Goal: Task Accomplishment & Management: Complete application form

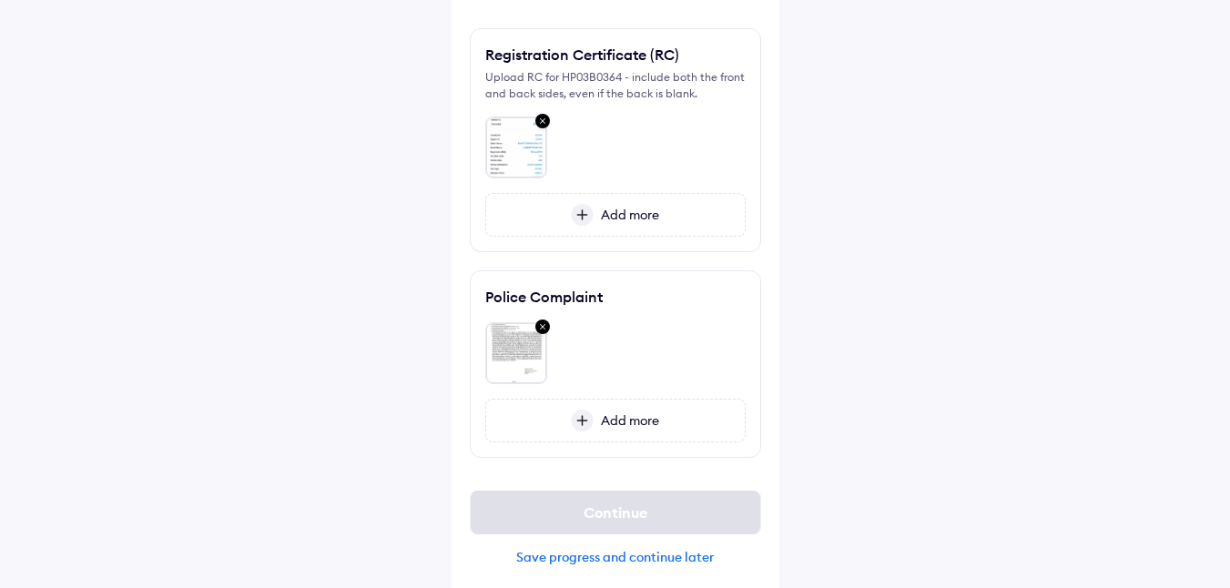
scroll to position [140, 0]
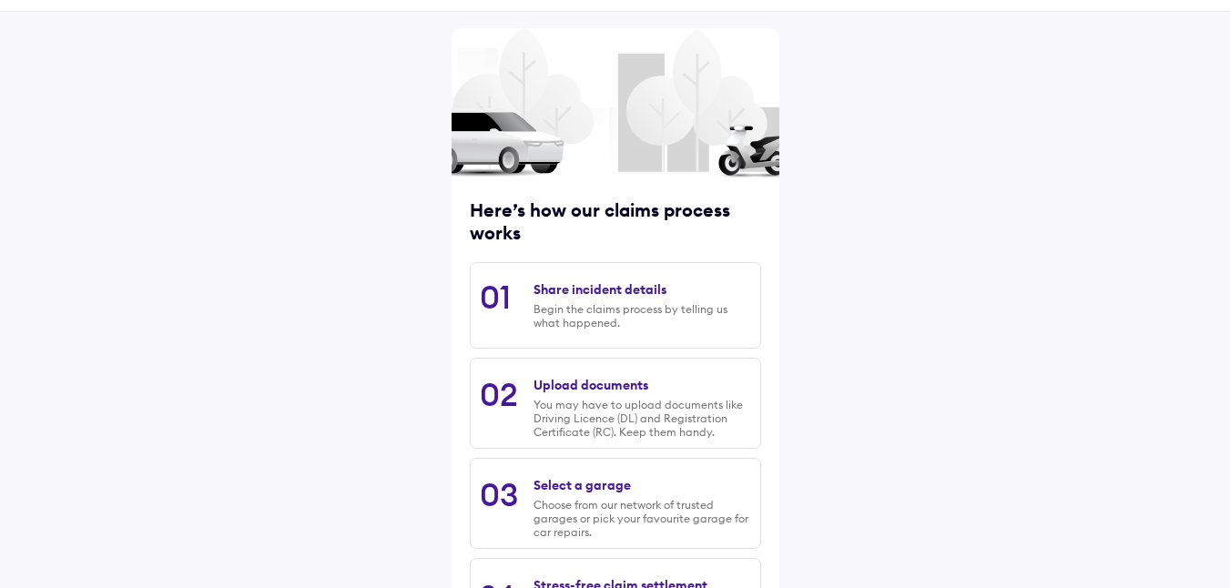
scroll to position [228, 0]
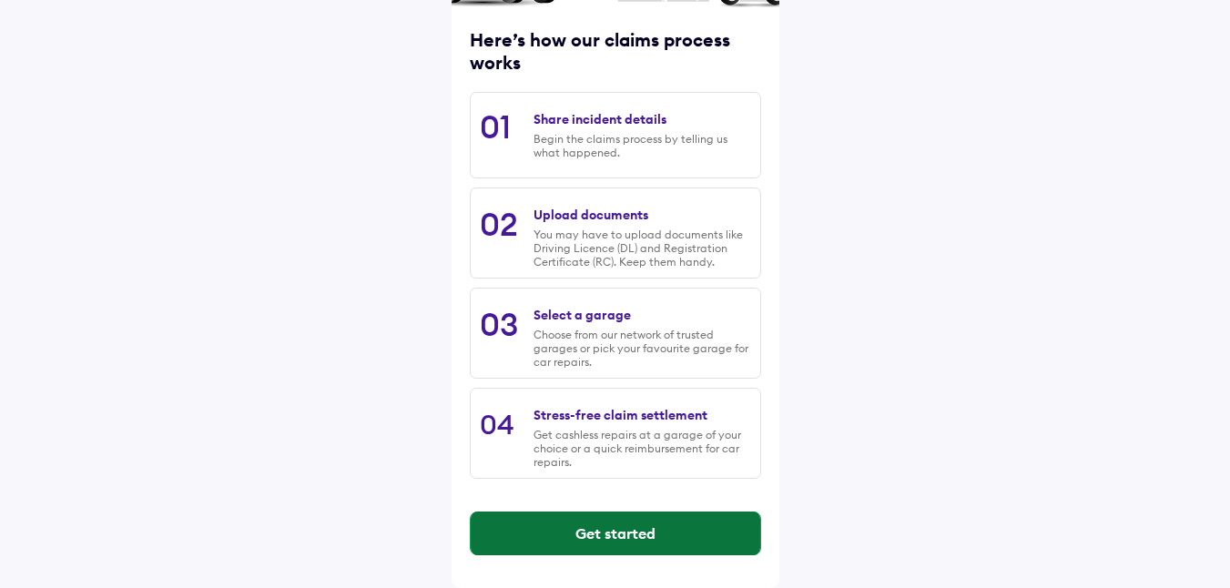
click at [647, 522] on button "Get started" at bounding box center [615, 534] width 289 height 44
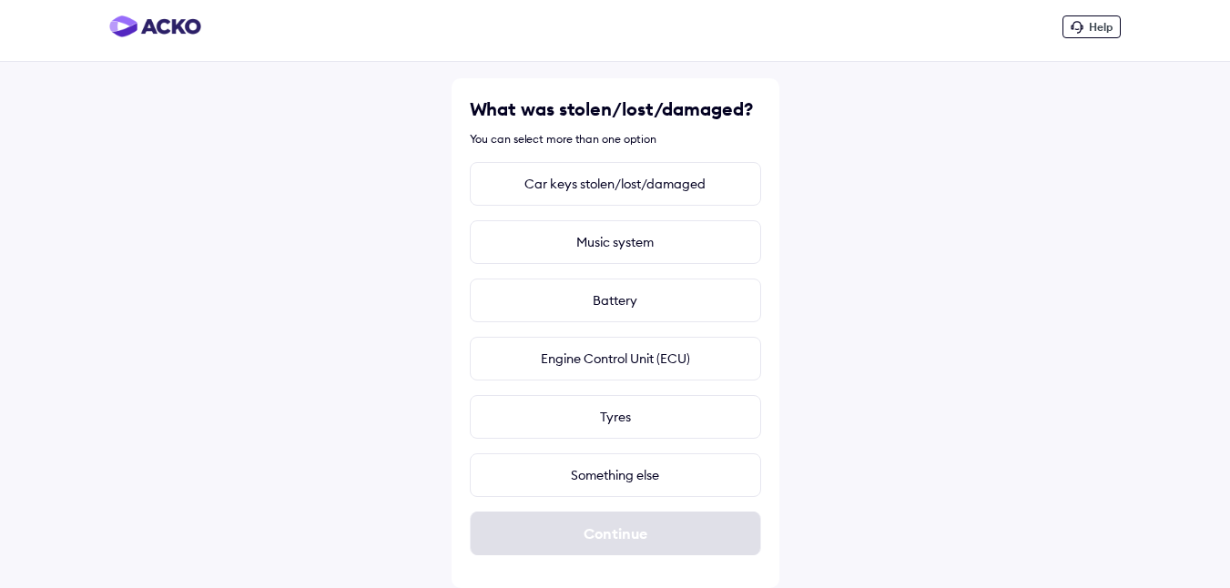
scroll to position [0, 0]
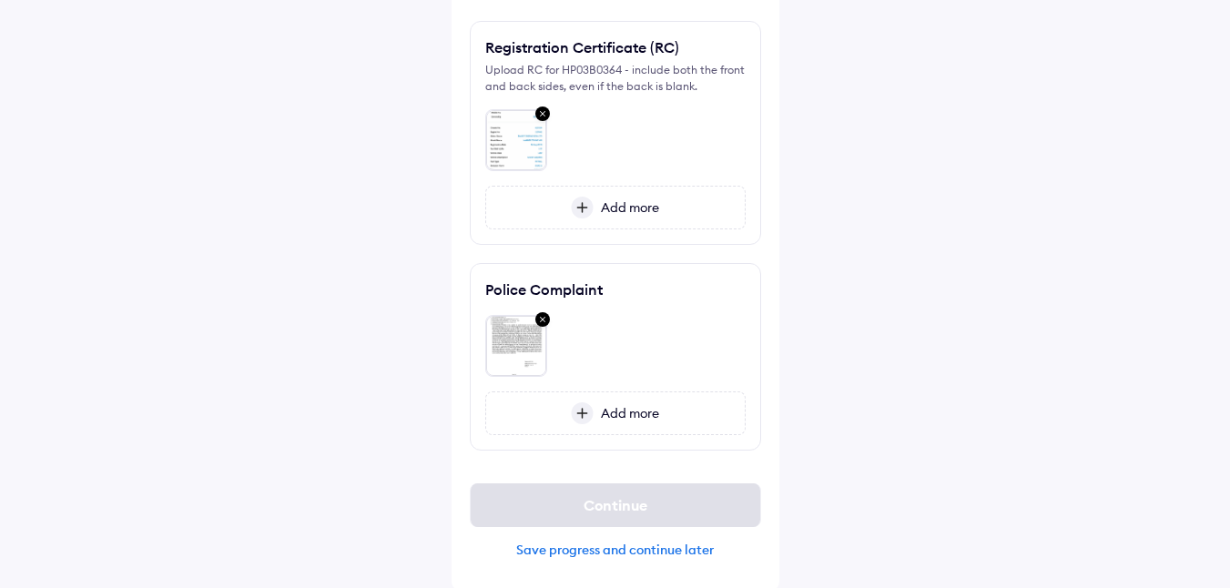
scroll to position [140, 0]
